Goal: Information Seeking & Learning: Learn about a topic

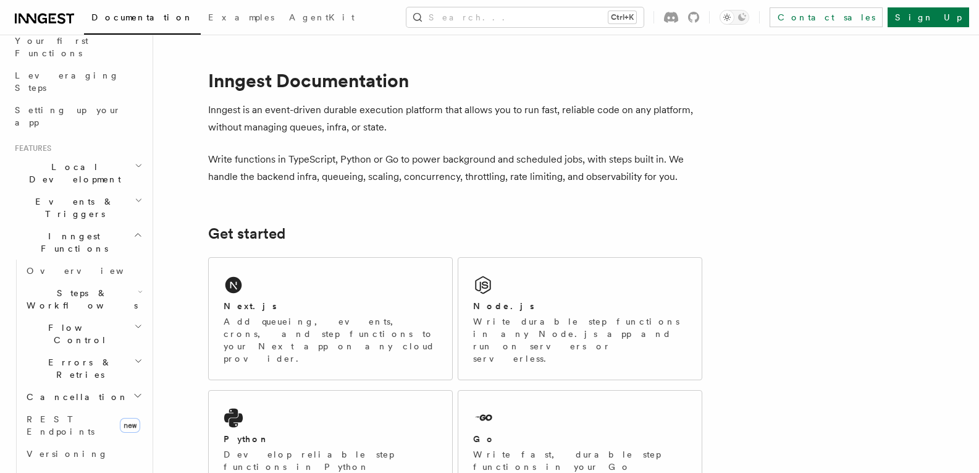
scroll to position [171, 0]
click at [103, 224] on h2 "Inngest Functions" at bounding box center [77, 241] width 135 height 35
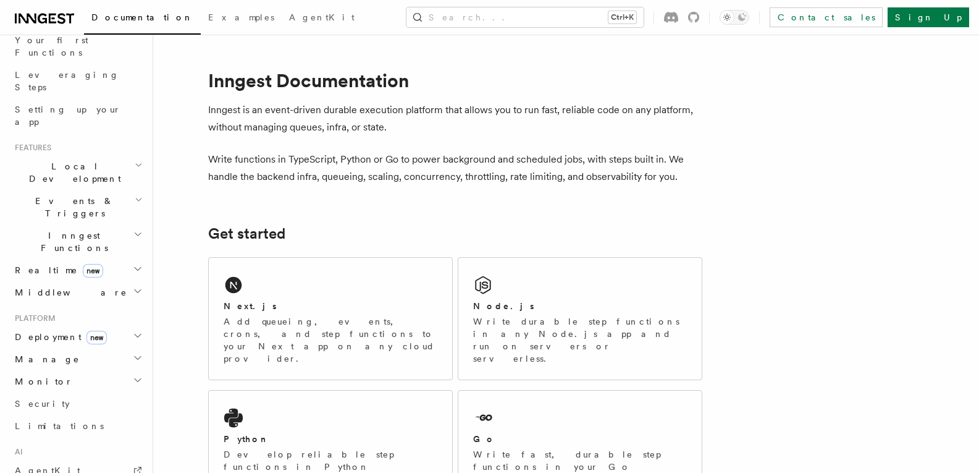
click at [103, 224] on h2 "Inngest Functions" at bounding box center [77, 241] width 135 height 35
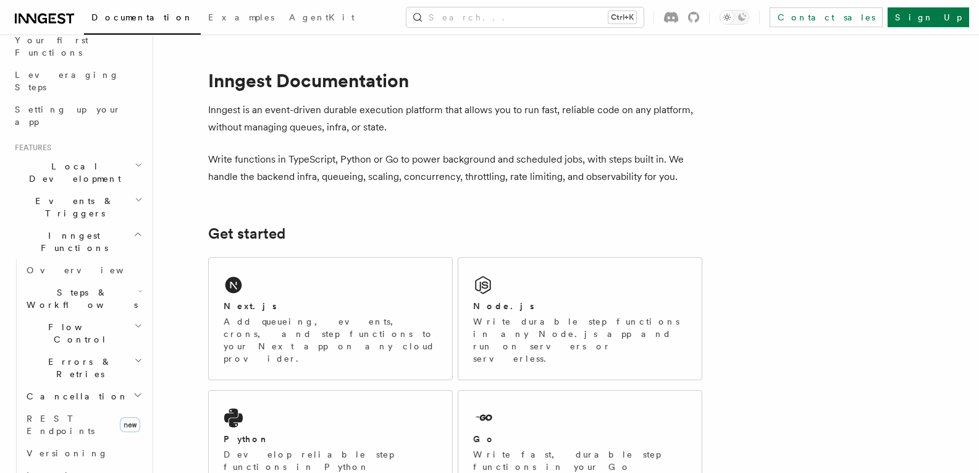
click at [138, 286] on icon "button" at bounding box center [140, 291] width 5 height 10
click at [59, 423] on span "AI Inference" at bounding box center [74, 434] width 72 height 22
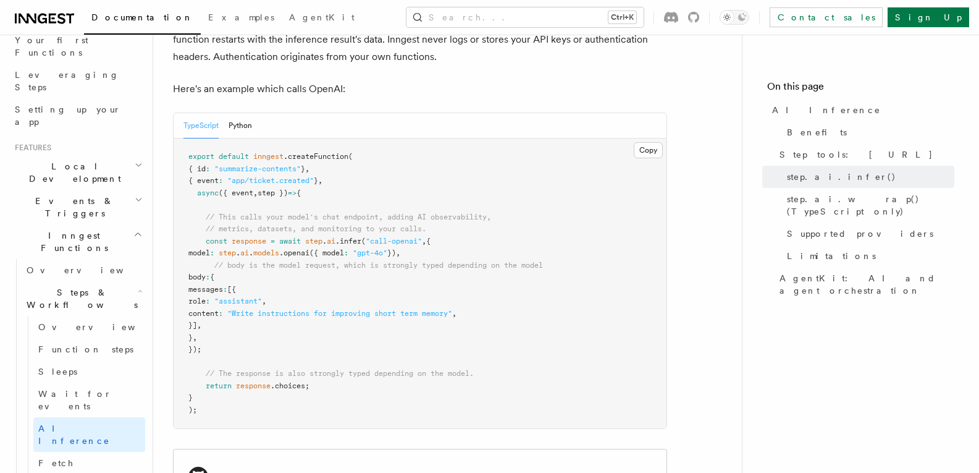
scroll to position [688, 0]
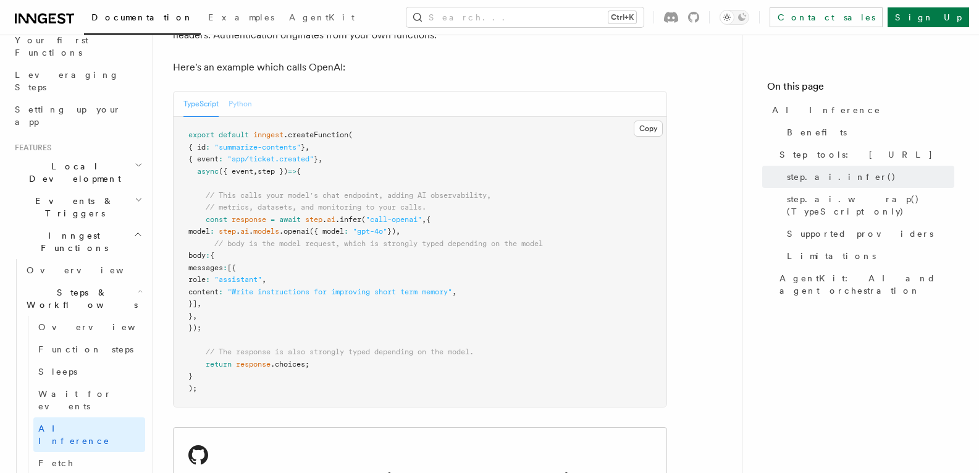
click at [245, 91] on button "Python" at bounding box center [240, 103] width 23 height 25
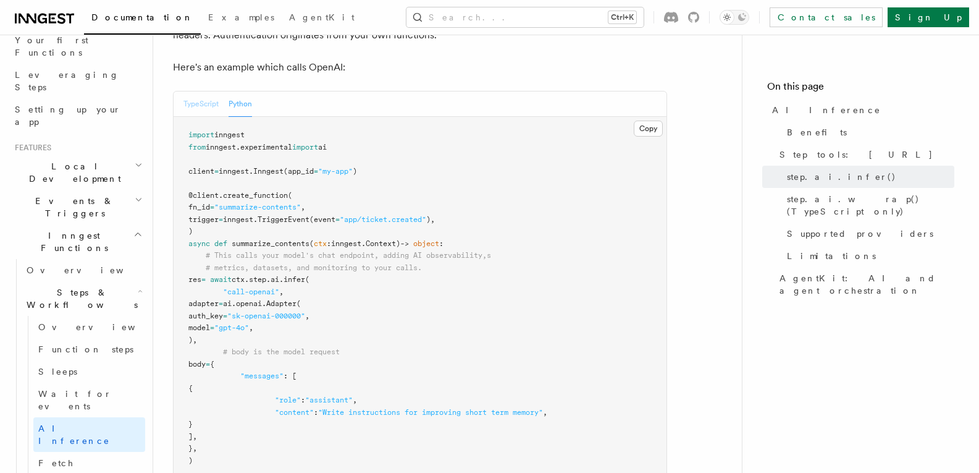
click at [190, 91] on button "TypeScript" at bounding box center [201, 103] width 35 height 25
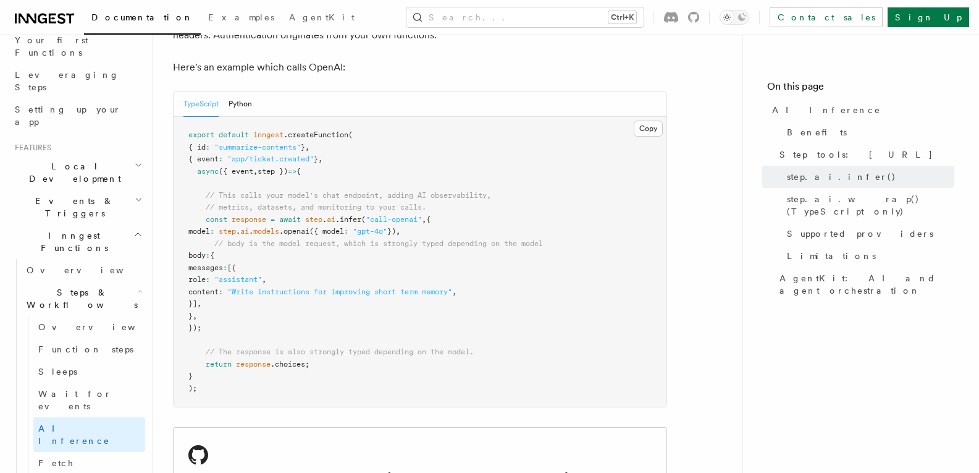
click at [223, 91] on div "TypeScript Python" at bounding box center [218, 103] width 69 height 25
click at [236, 91] on button "Python" at bounding box center [240, 103] width 23 height 25
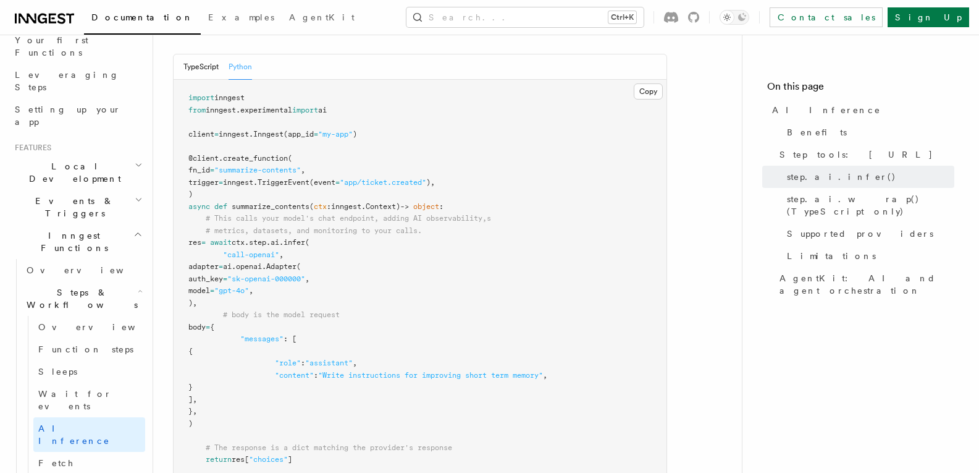
scroll to position [726, 0]
click at [192, 54] on button "TypeScript" at bounding box center [201, 66] width 35 height 25
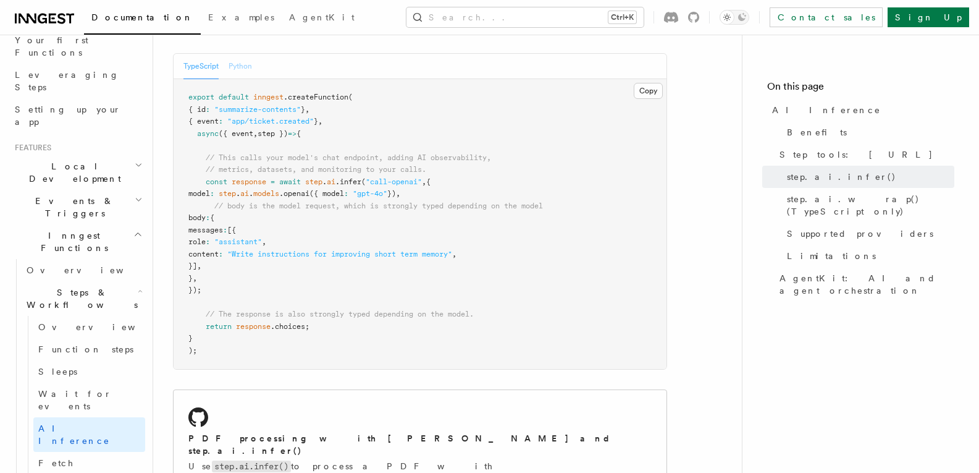
click at [245, 54] on button "Python" at bounding box center [240, 66] width 23 height 25
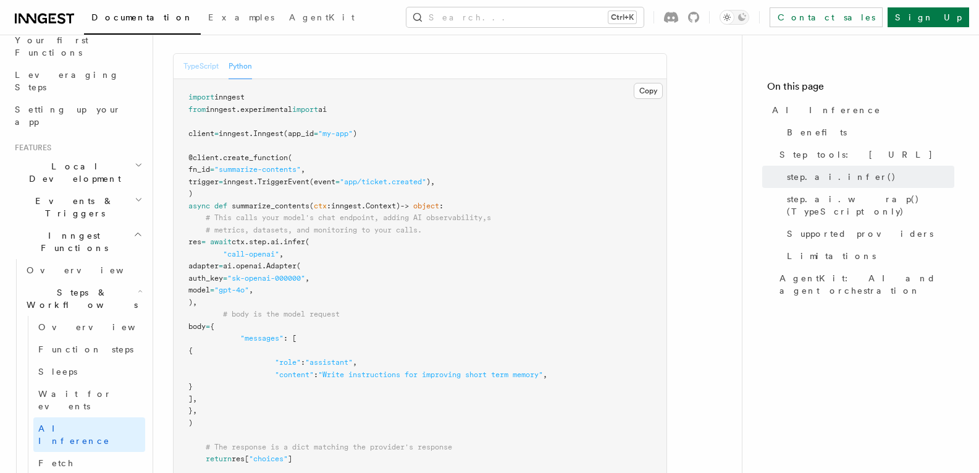
click at [197, 54] on button "TypeScript" at bounding box center [201, 66] width 35 height 25
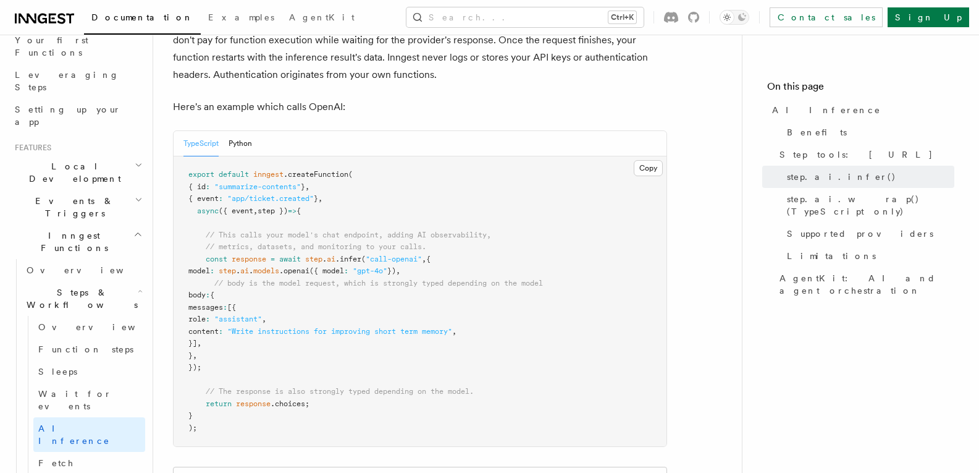
scroll to position [651, 0]
click at [186, 129] on button "TypeScript" at bounding box center [201, 141] width 35 height 25
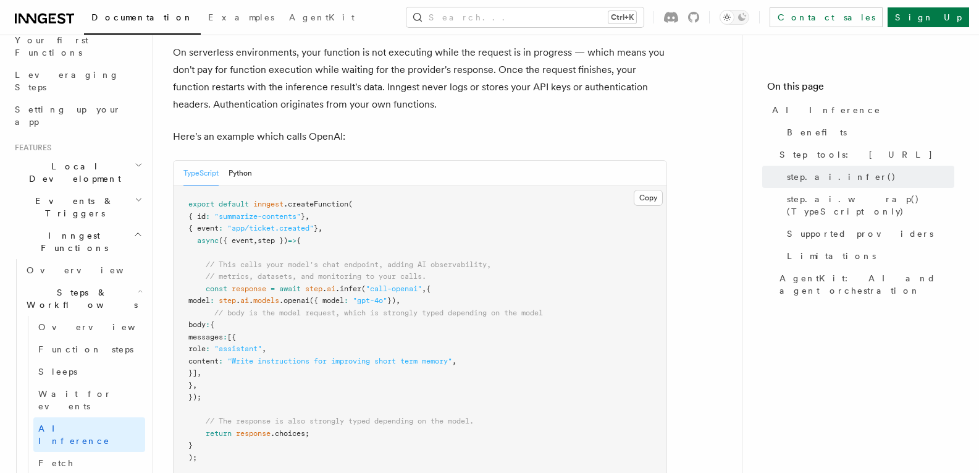
scroll to position [616, 0]
